Goal: Information Seeking & Learning: Find specific fact

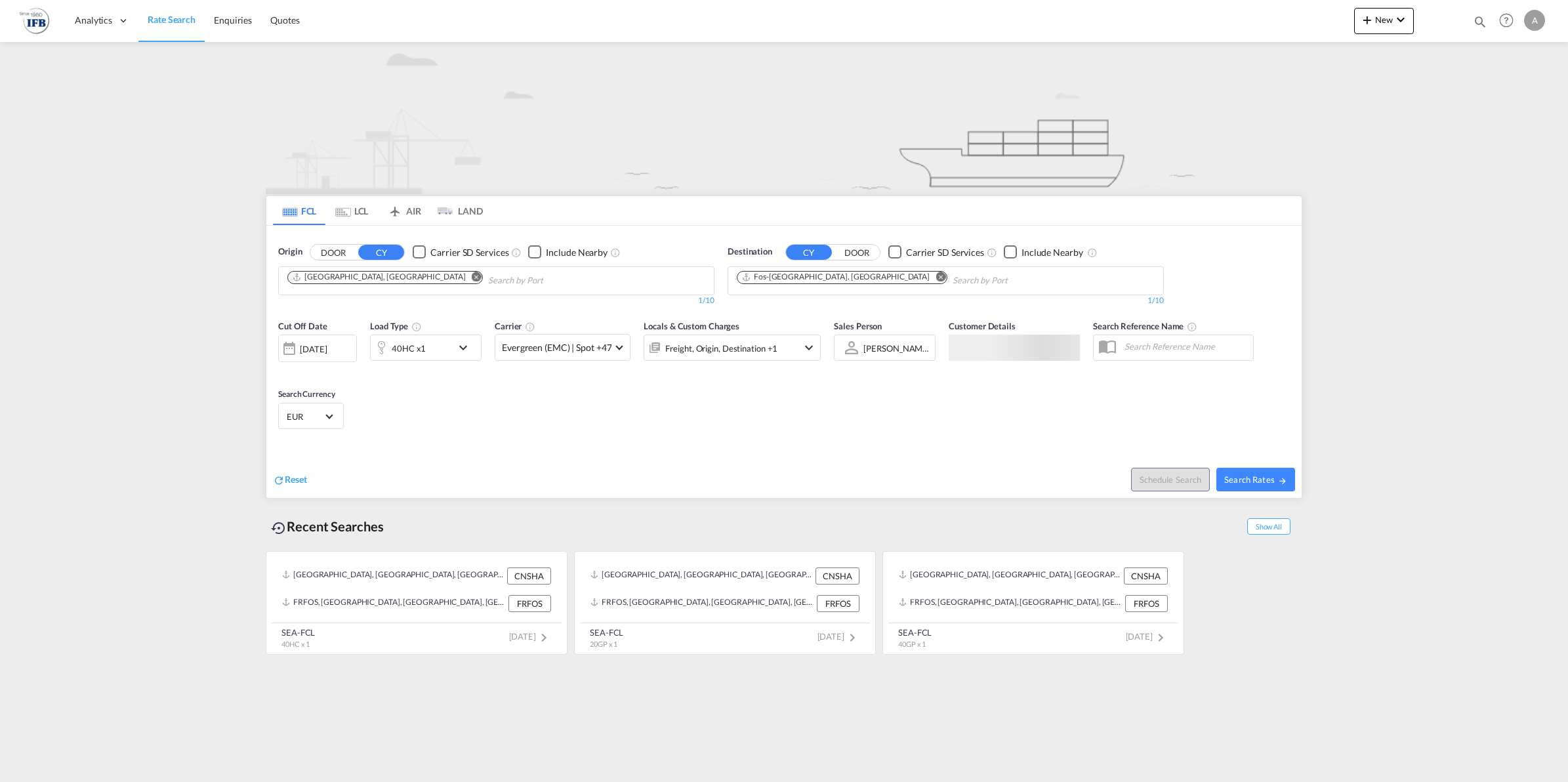
click at [472, 274] on md-icon "Remove" at bounding box center [476, 276] width 10 height 10
type input "doumen"
click at [366, 302] on div "Doumen Pt [GEOGRAPHIC_DATA] CNDOU" at bounding box center [389, 311] width 250 height 39
type input "gaola"
click at [420, 313] on div "Gaola n [GEOGRAPHIC_DATA] CNGLA" at bounding box center [501, 311] width 250 height 39
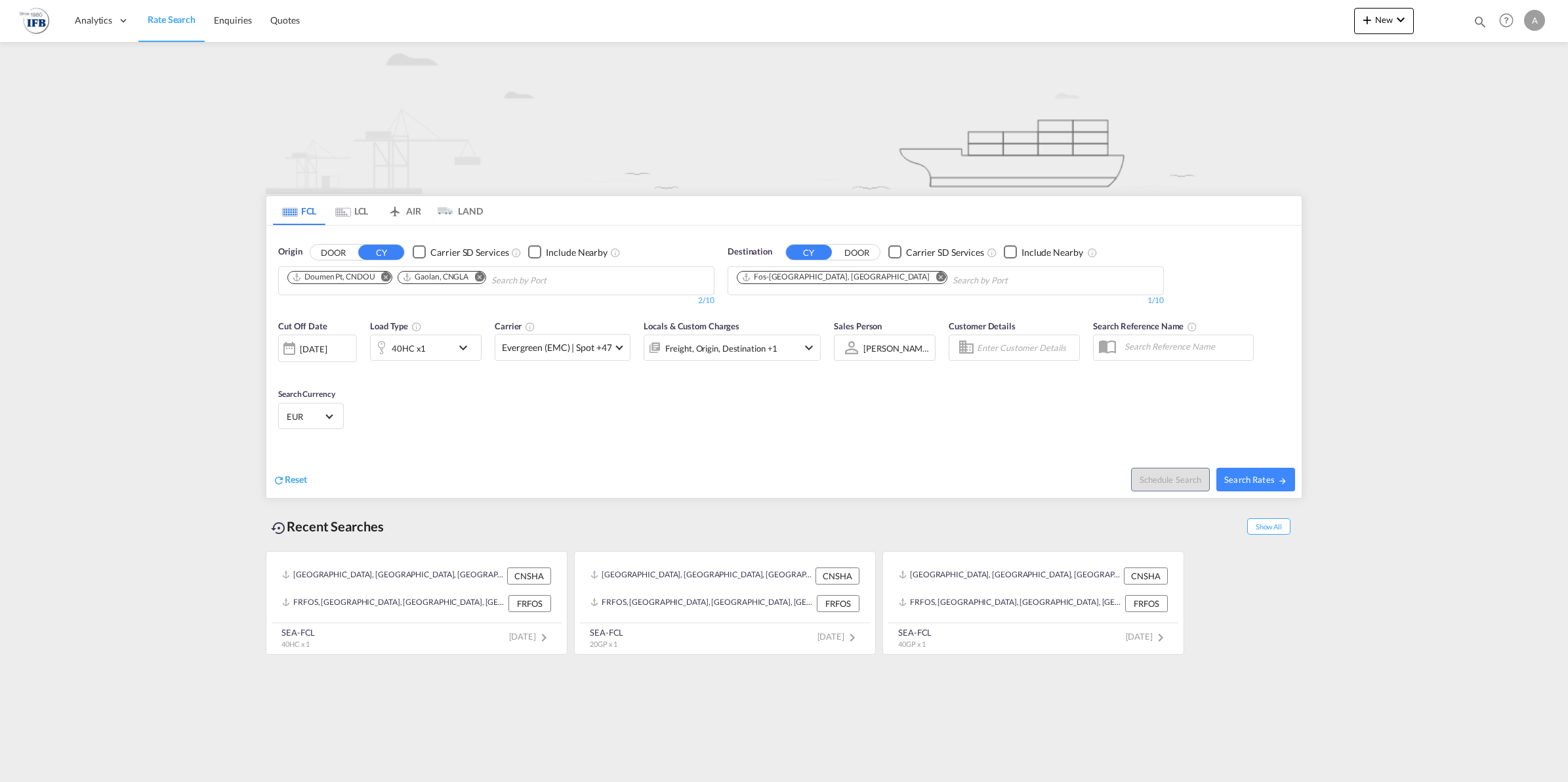
click at [935, 277] on md-icon "Remove" at bounding box center [939, 276] width 10 height 10
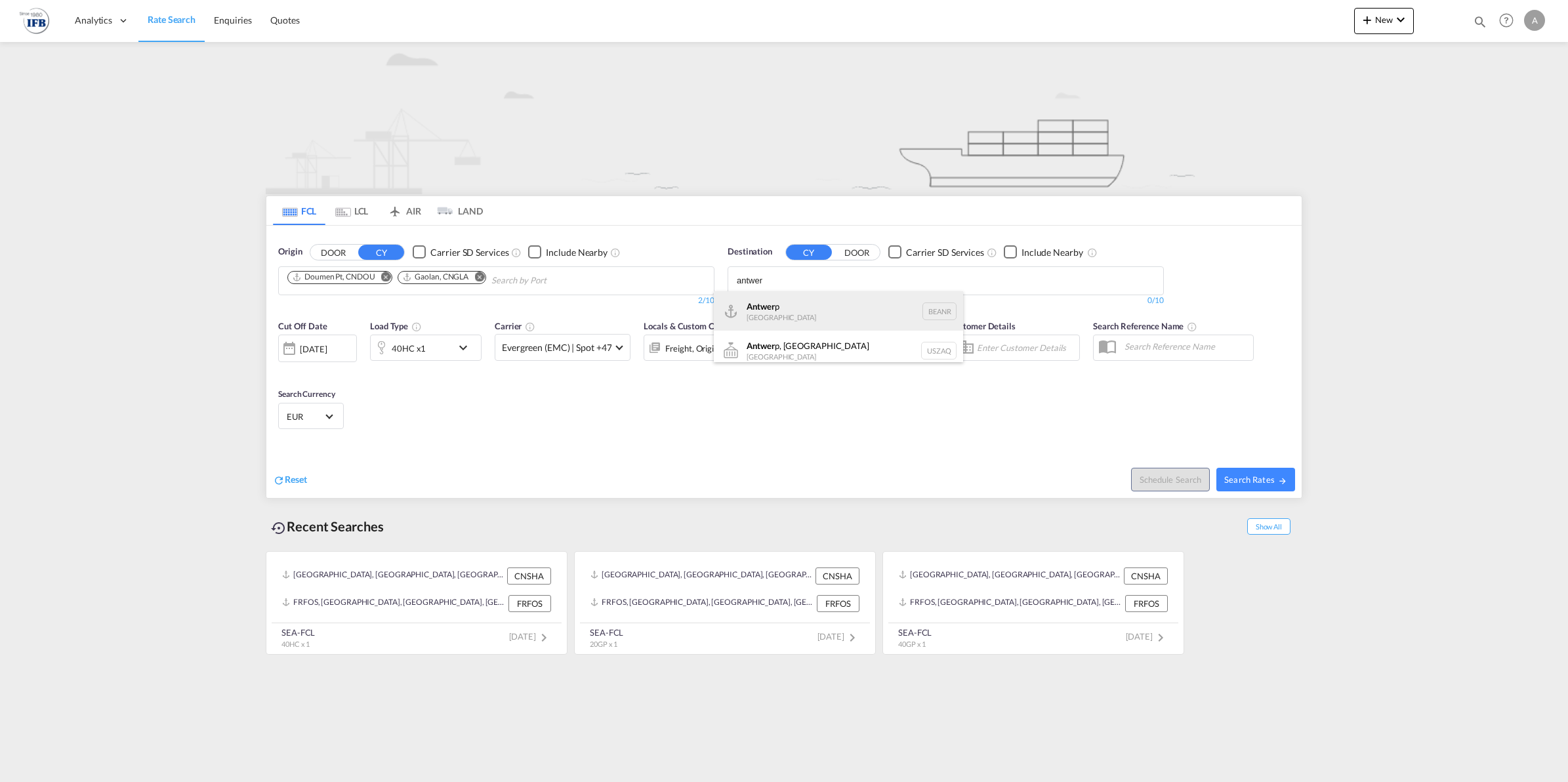
type input "antwer"
click at [825, 307] on div "Antwer p [GEOGRAPHIC_DATA] BEANR" at bounding box center [838, 311] width 250 height 39
click at [449, 351] on div "40HC x1" at bounding box center [411, 348] width 81 height 26
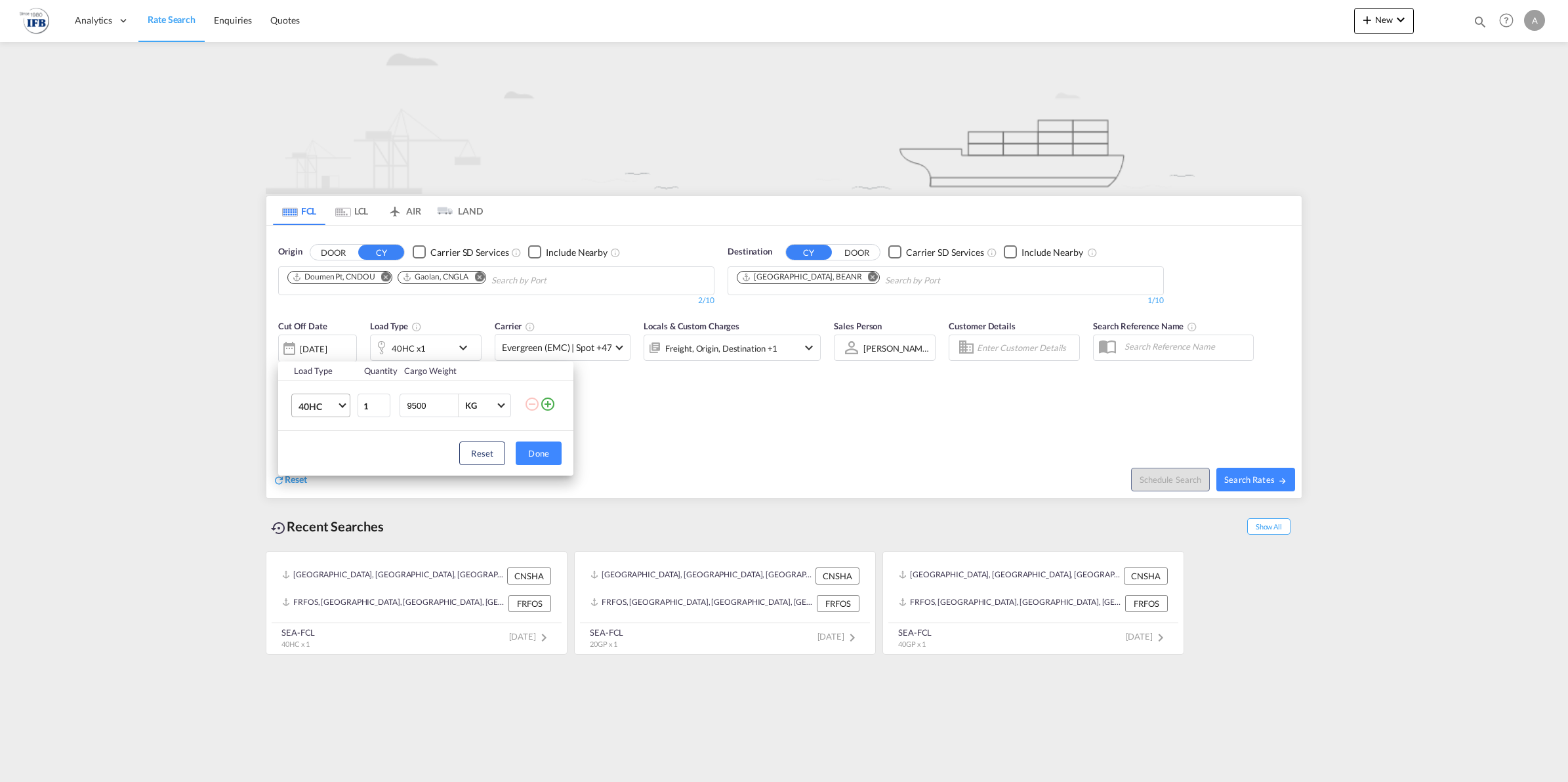
click at [336, 410] on md-select-value "40HC" at bounding box center [323, 405] width 53 height 22
click at [335, 345] on md-option "20GP" at bounding box center [333, 343] width 89 height 32
click at [526, 456] on button "Done" at bounding box center [538, 453] width 46 height 24
click at [327, 352] on div "[DATE]" at bounding box center [313, 349] width 27 height 11
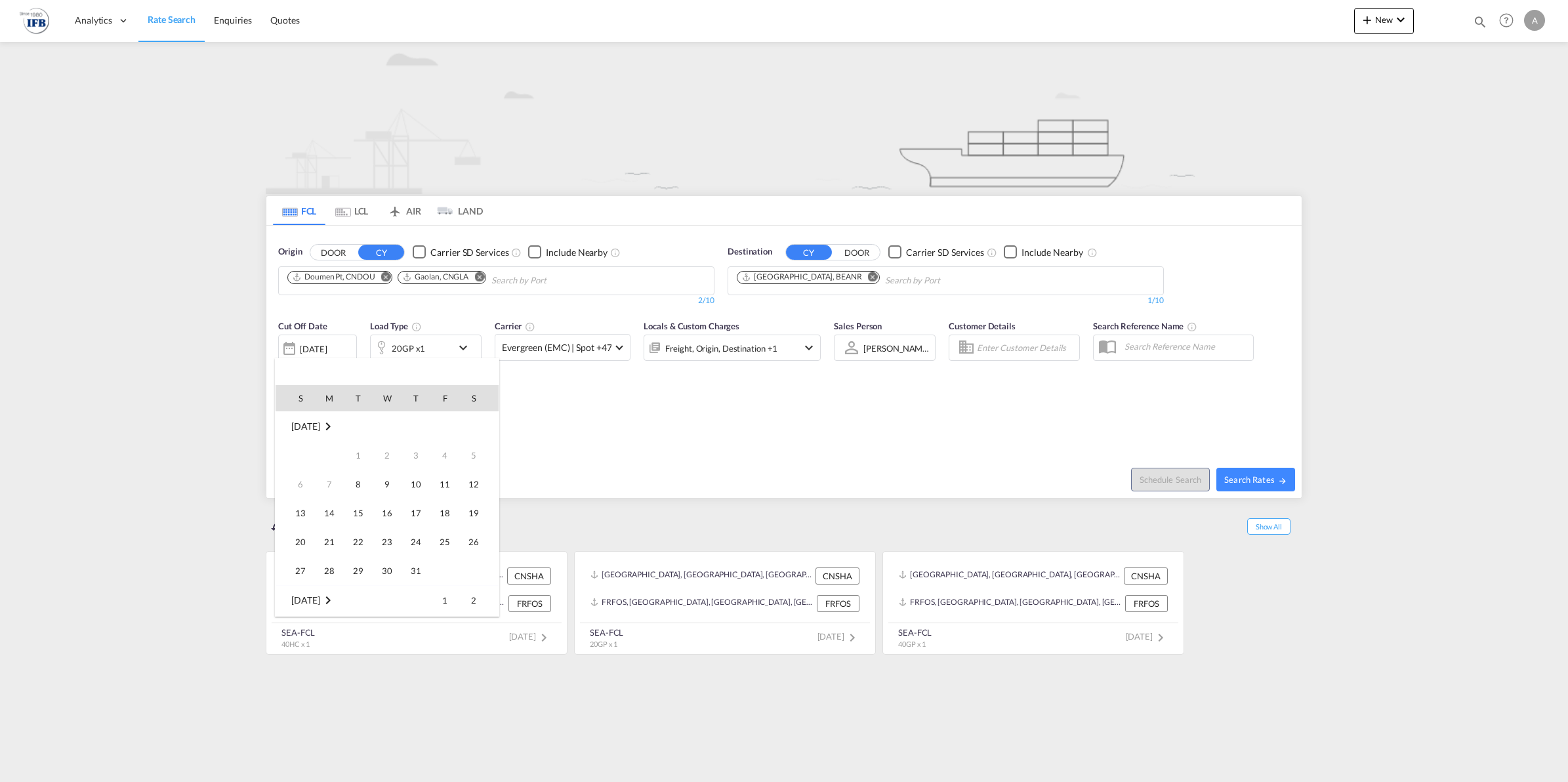
scroll to position [522, 0]
click at [418, 487] on span "16" at bounding box center [416, 484] width 26 height 26
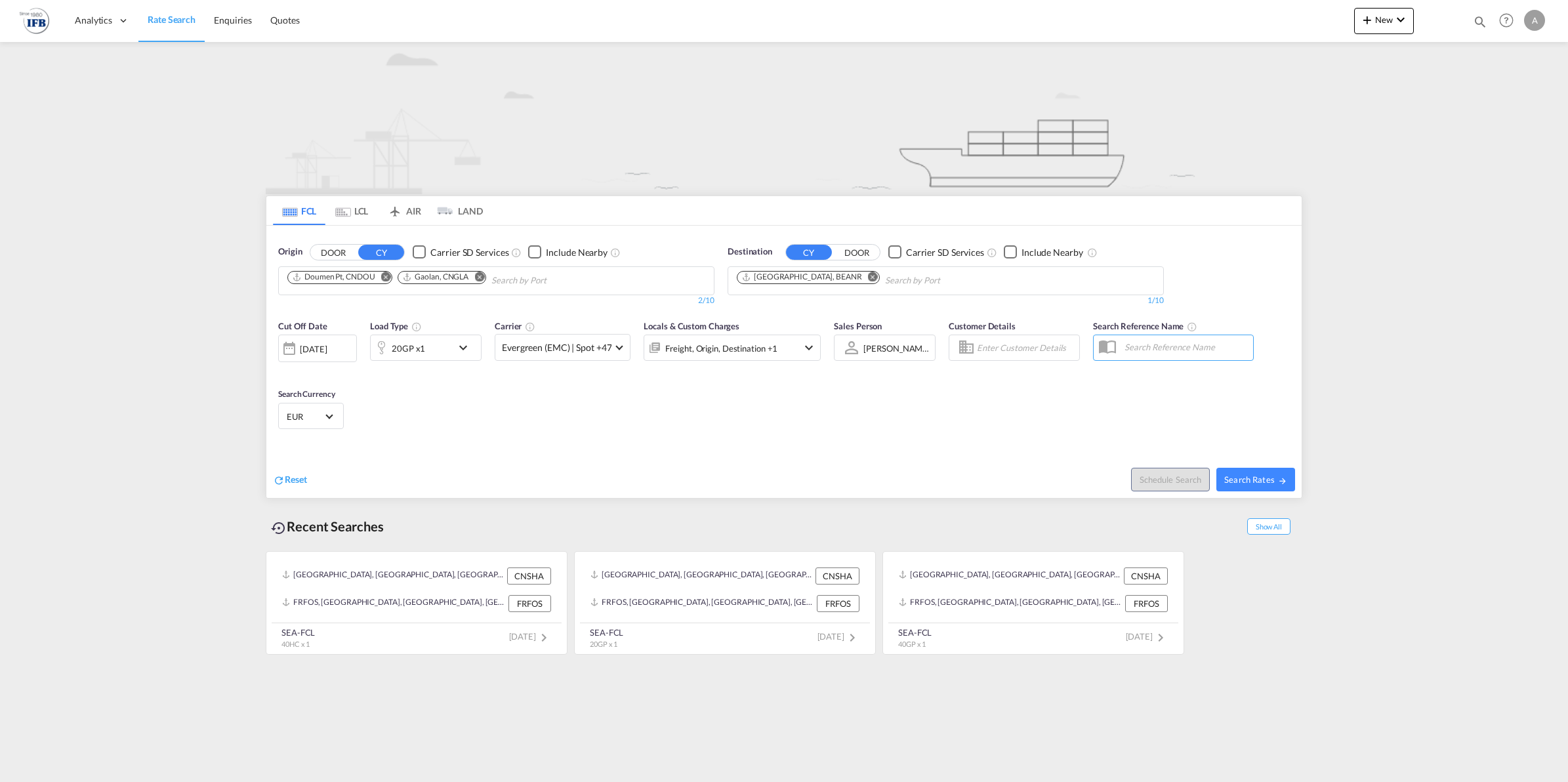
click at [1272, 496] on div "Schedule Search Search Rates" at bounding box center [1044, 473] width 514 height 51
click at [1262, 483] on span "Search Rates" at bounding box center [1255, 480] width 63 height 11
type input "CNDOU,CNGLA to BEANR / [DATE]"
click at [374, 286] on md-chips-wrap "Doumen Pt, CNDOU [GEOGRAPHIC_DATA], [GEOGRAPHIC_DATA]" at bounding box center [454, 279] width 336 height 25
click at [868, 276] on md-icon "Remove" at bounding box center [872, 276] width 10 height 10
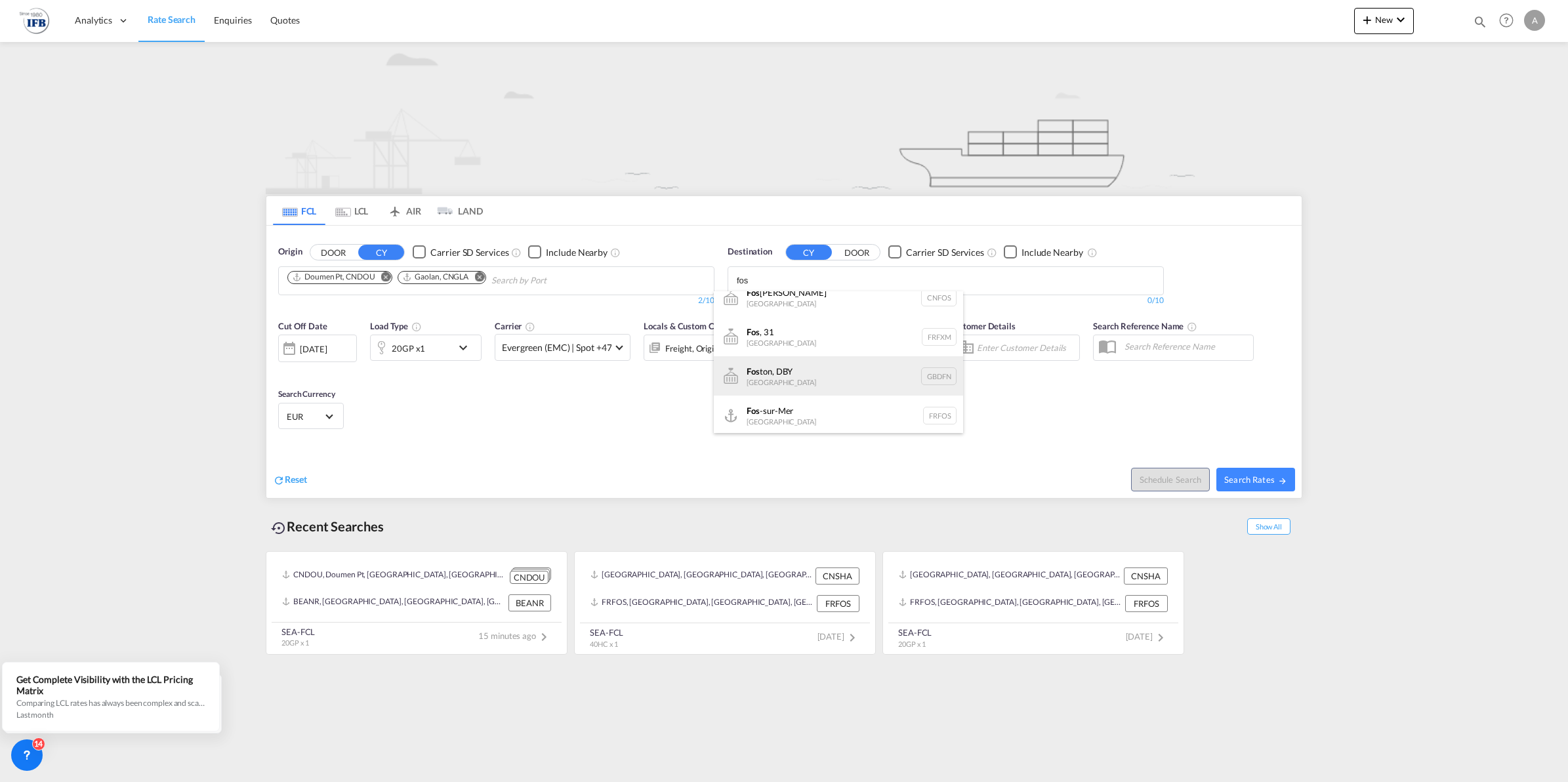
scroll to position [15, 0]
type input "fos"
click at [798, 414] on div "Fos -sur-Mer [GEOGRAPHIC_DATA] [GEOGRAPHIC_DATA]" at bounding box center [838, 413] width 250 height 39
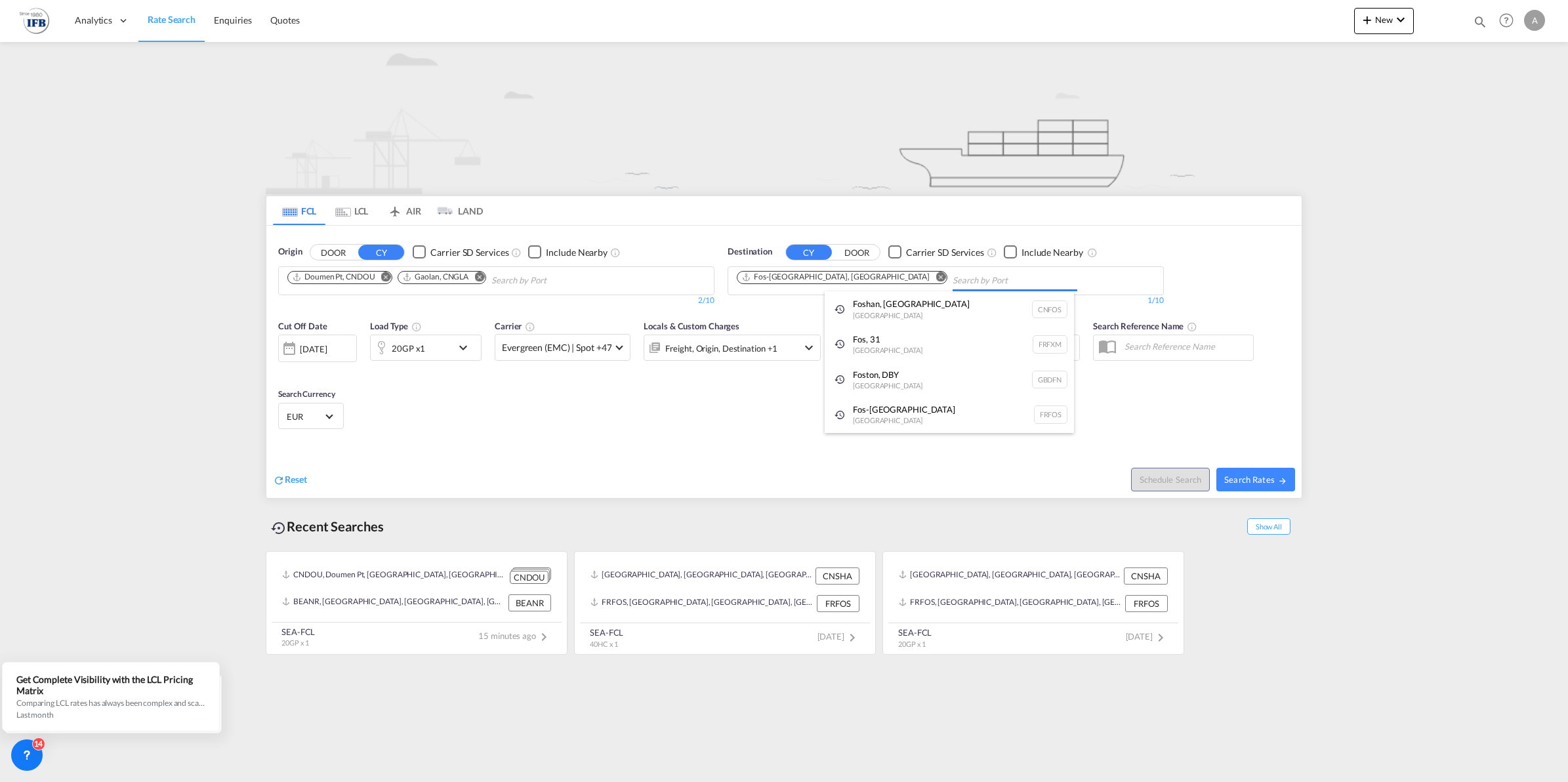
scroll to position [0, 0]
click at [327, 351] on div "[DATE]" at bounding box center [313, 349] width 27 height 11
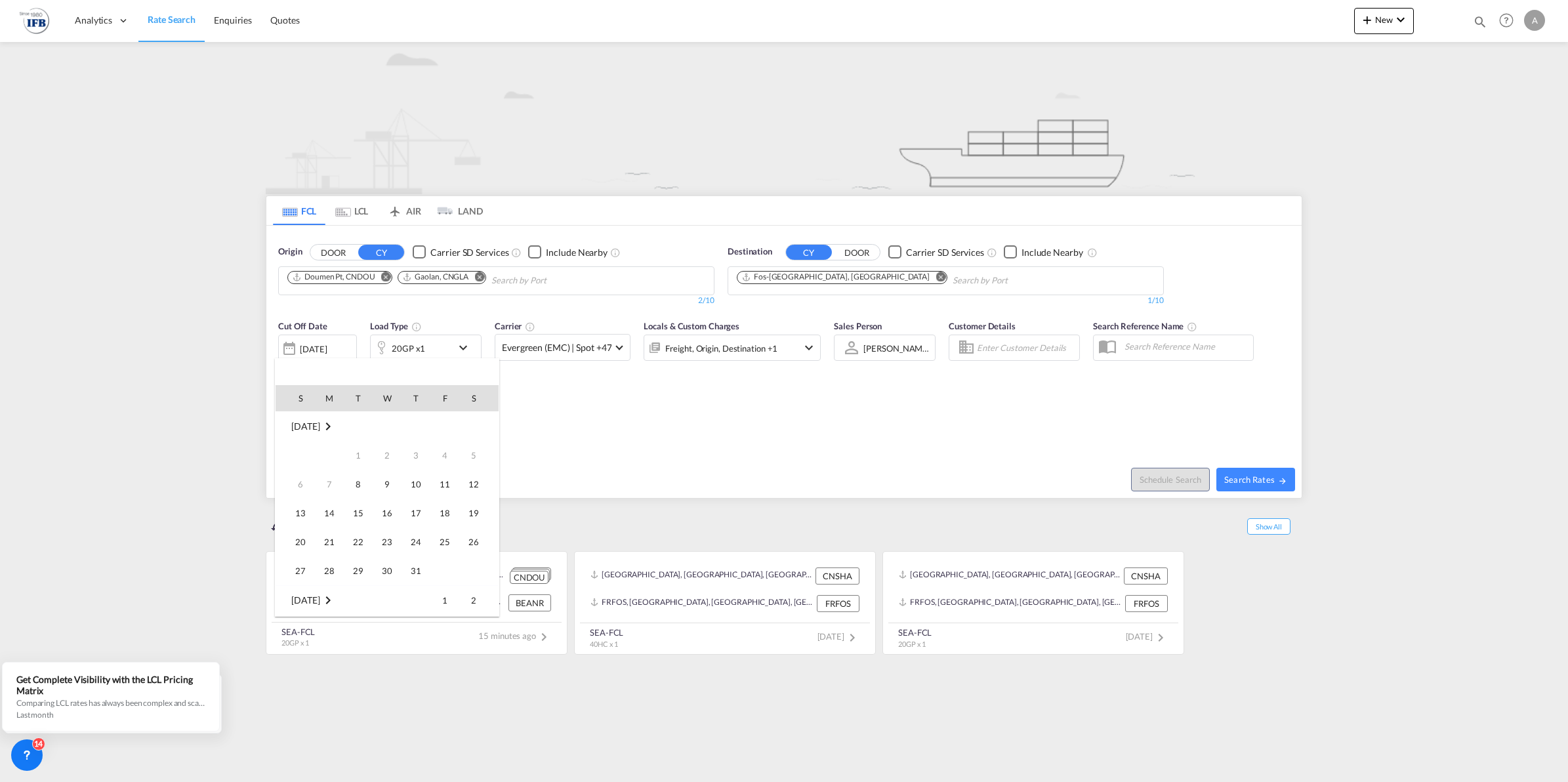
scroll to position [522, 0]
click at [411, 476] on span "16" at bounding box center [416, 484] width 26 height 26
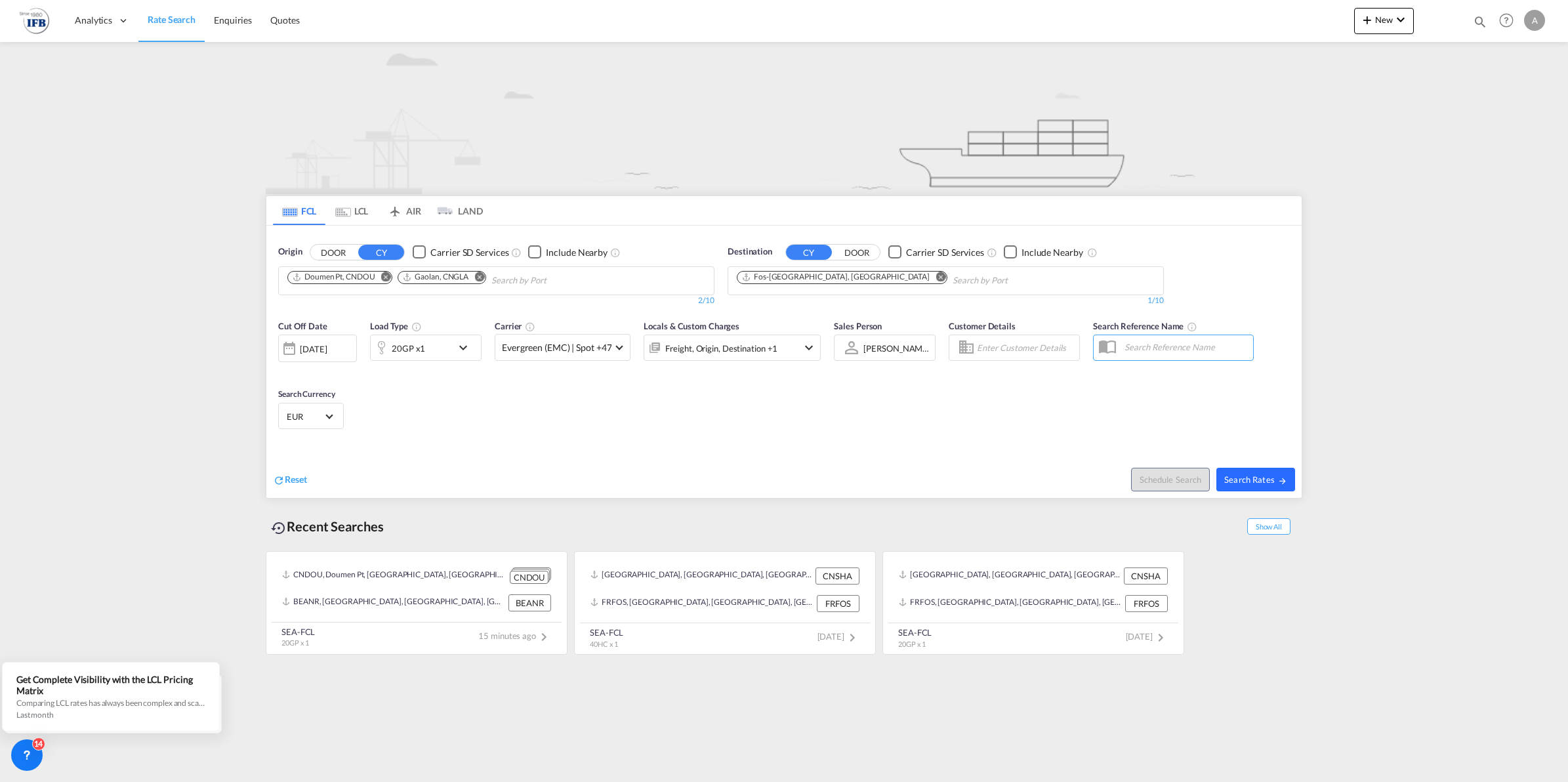
click at [1277, 483] on md-icon "icon-arrow-right" at bounding box center [1282, 481] width 9 height 9
type input "CNDOU,CNGLA to FRFOS / [DATE]"
